Goal: Check status: Check status

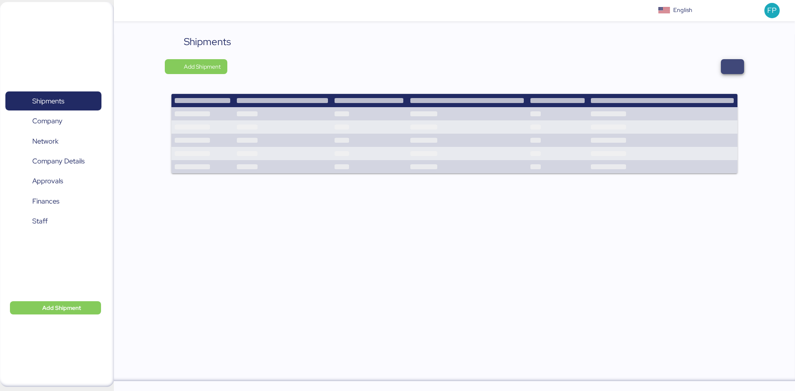
click at [740, 69] on span "button" at bounding box center [732, 66] width 23 height 15
click at [734, 67] on span "button" at bounding box center [732, 67] width 10 height 12
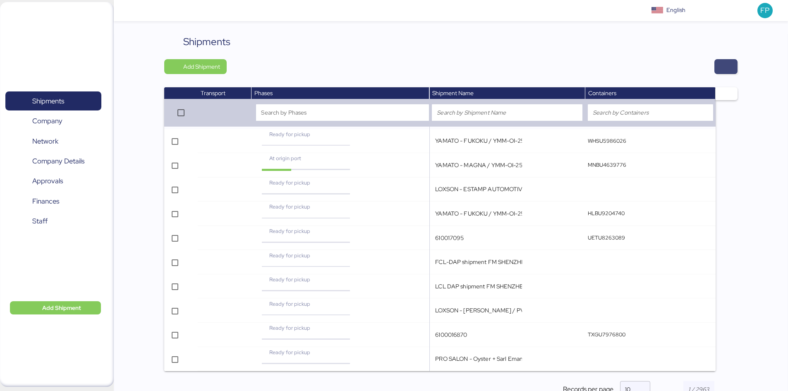
click at [734, 67] on span "button" at bounding box center [726, 66] width 23 height 15
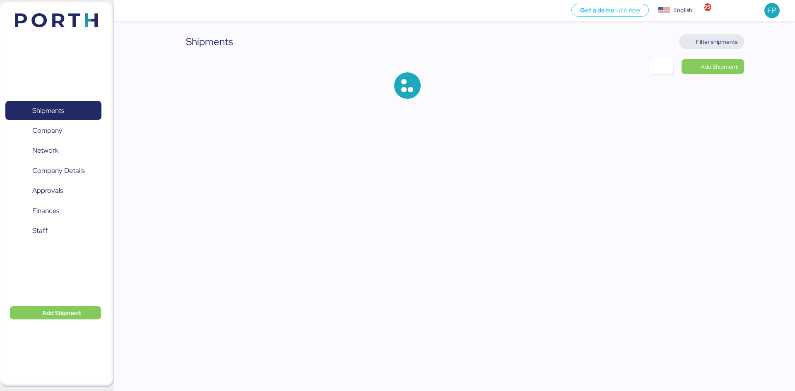
click at [719, 48] on span "Filter shipments" at bounding box center [711, 41] width 65 height 15
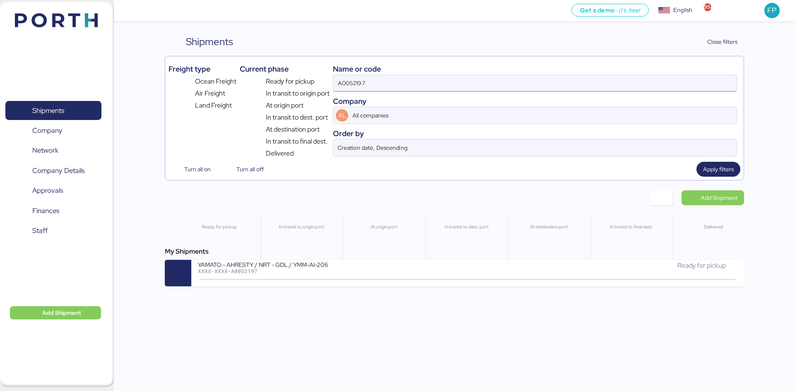
click at [363, 76] on input "A0052197" at bounding box center [534, 83] width 403 height 17
paste input "O0052179"
type input "O0052179"
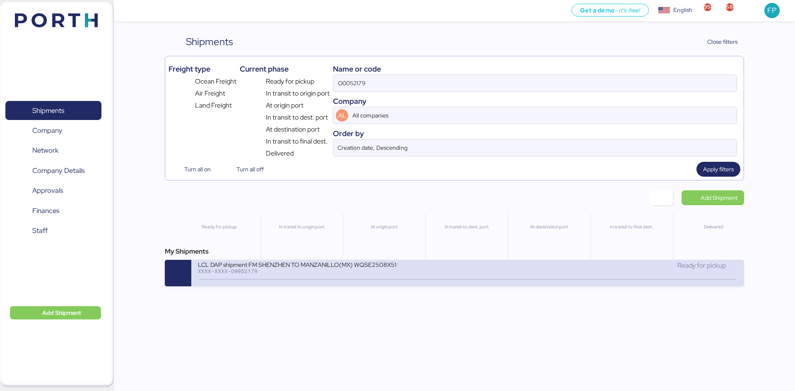
click at [345, 266] on div "LCL DAP shipment FM SHENZHEN TO MANZANILLO(MX) WQSE2508X51" at bounding box center [297, 264] width 199 height 7
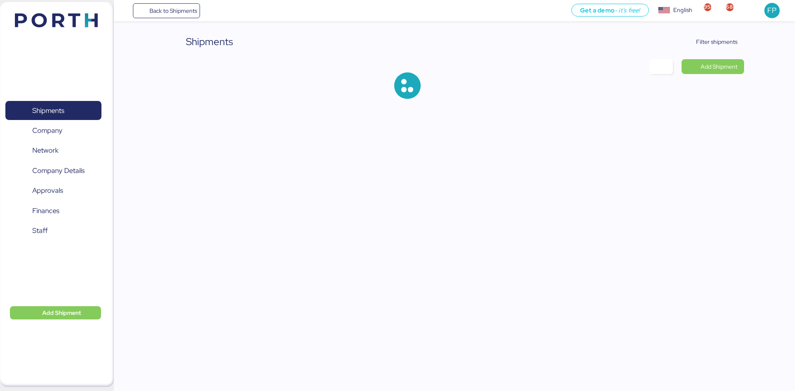
click at [709, 32] on div "Shipments Filter shipments Add Shipment" at bounding box center [397, 56] width 795 height 112
click at [711, 38] on span "Filter shipments" at bounding box center [716, 42] width 41 height 10
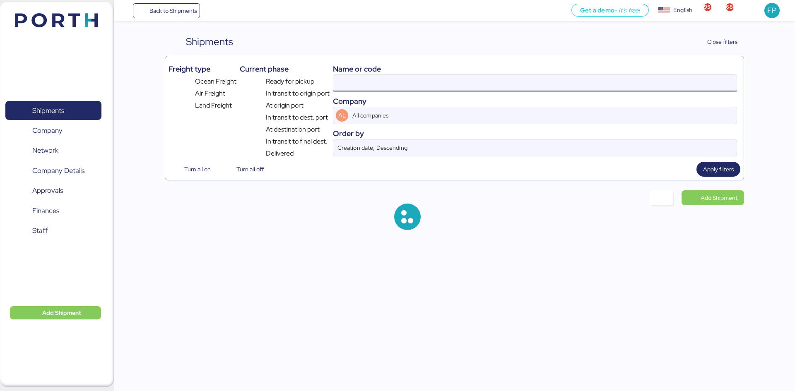
click at [358, 82] on input at bounding box center [534, 83] width 403 height 17
click at [358, 82] on input "O0052179" at bounding box center [534, 83] width 403 height 17
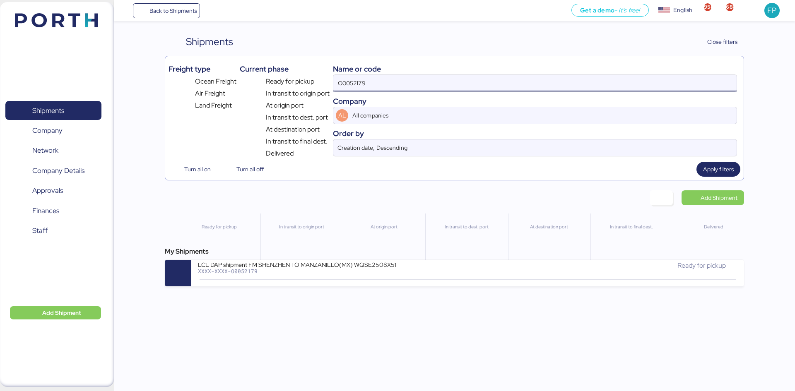
paste input
type input "O0052179"
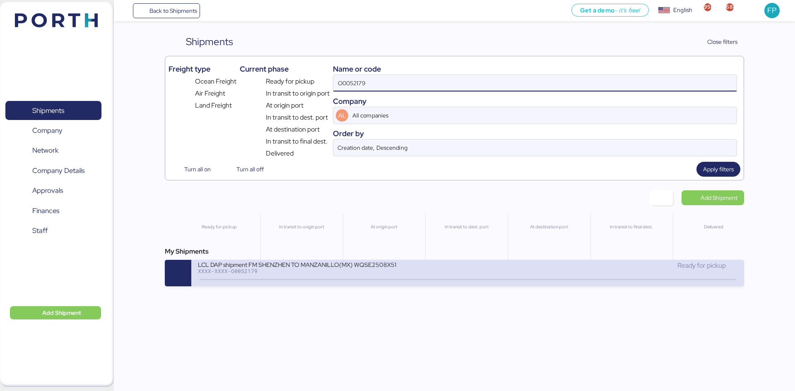
click at [347, 278] on div "LCL DAP shipment FM SHENZHEN TO MANZANILLO(MX) WQSE2508X51 XXXX-XXXX-O0052179" at bounding box center [332, 270] width 269 height 18
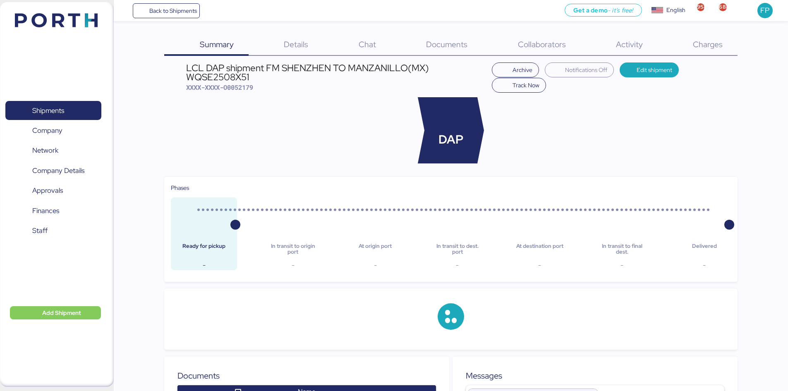
click at [698, 38] on div "Charges 0" at bounding box center [698, 45] width 80 height 22
